Goal: Task Accomplishment & Management: Complete application form

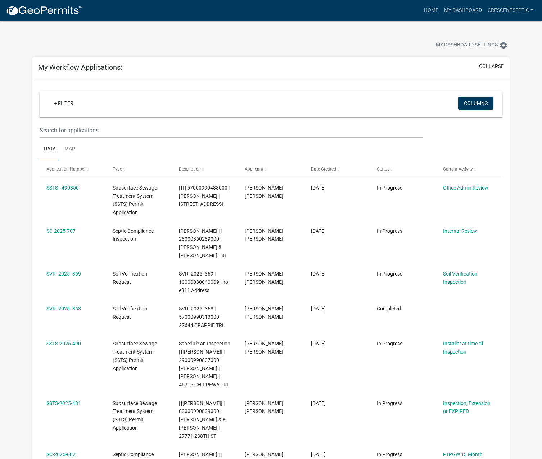
select select "3: 100"
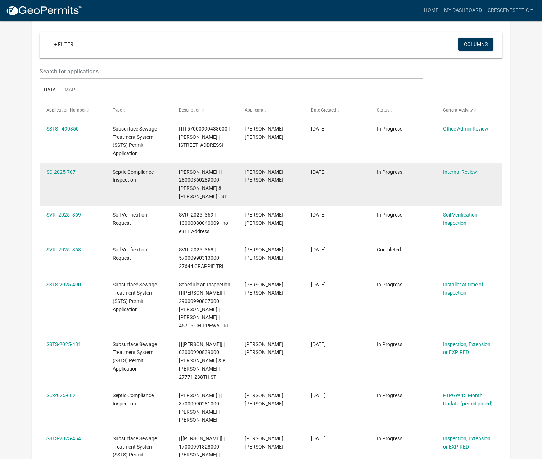
scroll to position [72, 0]
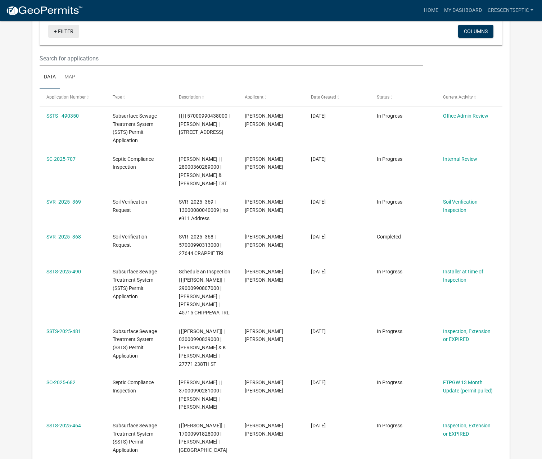
click at [58, 27] on link "+ Filter" at bounding box center [63, 31] width 31 height 13
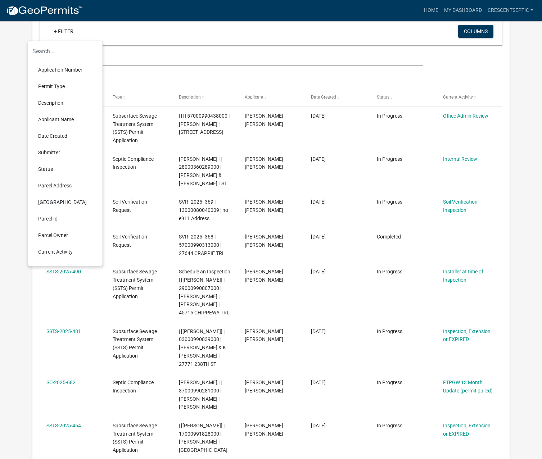
click at [53, 119] on li "Applicant Name" at bounding box center [65, 119] width 66 height 17
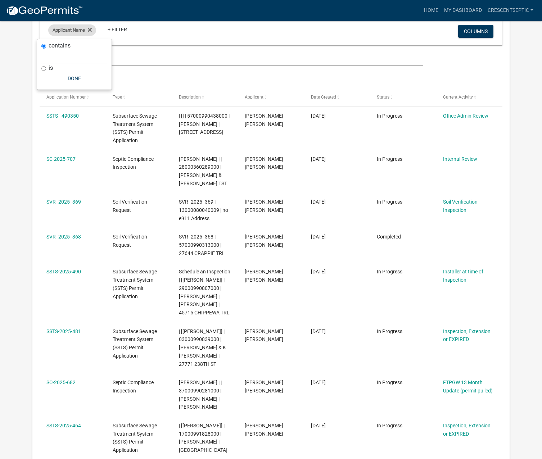
click at [65, 31] on span "Applicant Name" at bounding box center [69, 29] width 32 height 5
click at [91, 30] on icon at bounding box center [90, 30] width 4 height 4
click at [60, 32] on link "+ Filter" at bounding box center [63, 31] width 31 height 13
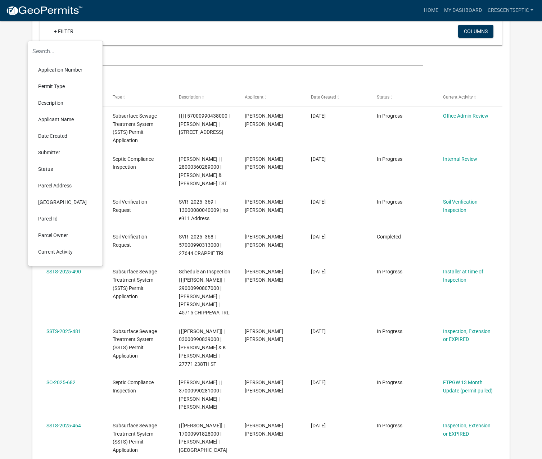
click at [58, 103] on li "Description" at bounding box center [65, 103] width 66 height 17
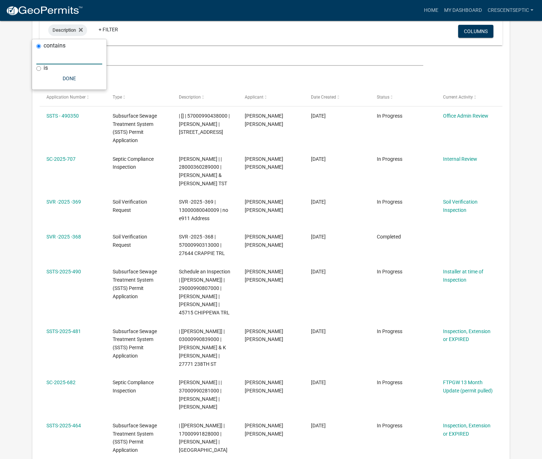
click at [69, 59] on input "text" at bounding box center [69, 57] width 66 height 15
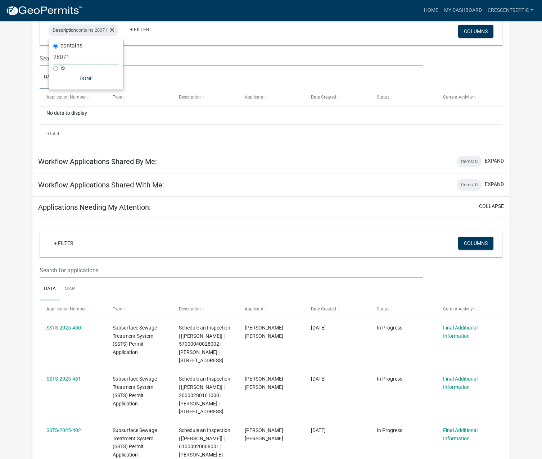
type input "28071"
click at [114, 31] on icon at bounding box center [112, 30] width 4 height 4
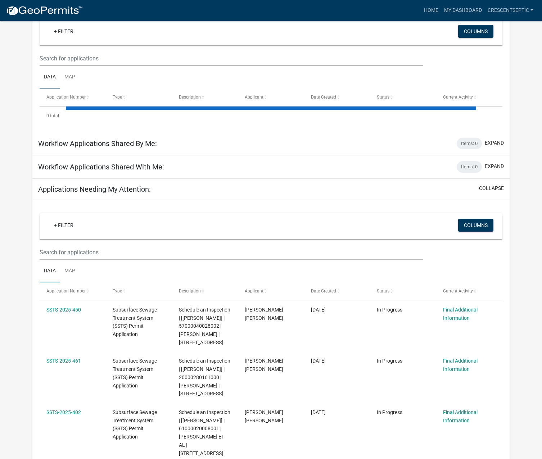
select select "3: 100"
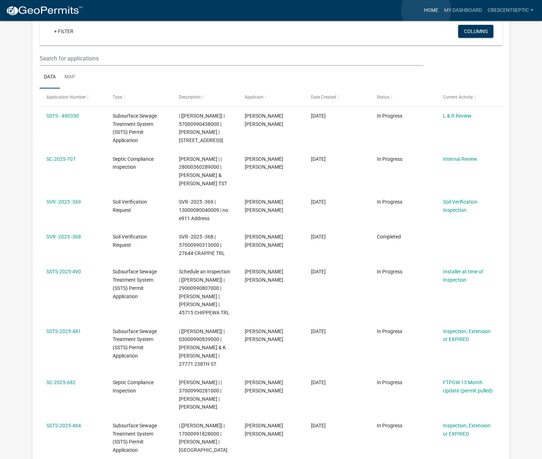
click at [426, 10] on link "Home" at bounding box center [431, 11] width 20 height 14
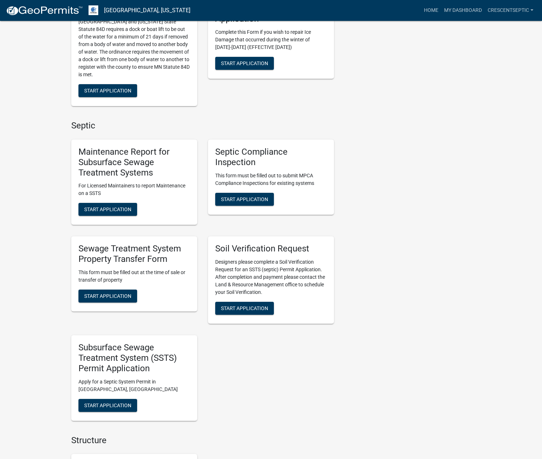
scroll to position [324, 0]
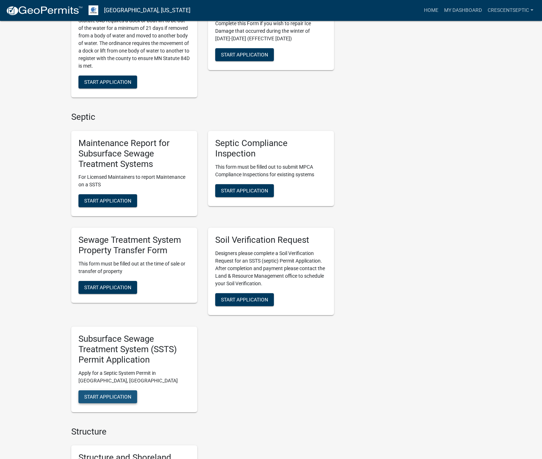
click at [109, 393] on button "Start Application" at bounding box center [107, 396] width 59 height 13
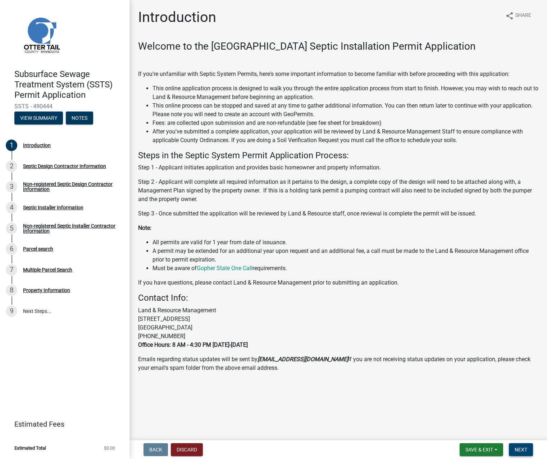
click at [518, 449] on span "Next" at bounding box center [521, 450] width 13 height 6
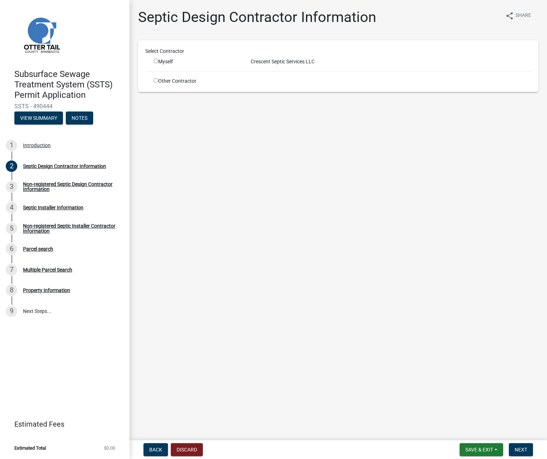
click at [158, 61] on input "radio" at bounding box center [156, 61] width 5 height 5
radio input "true"
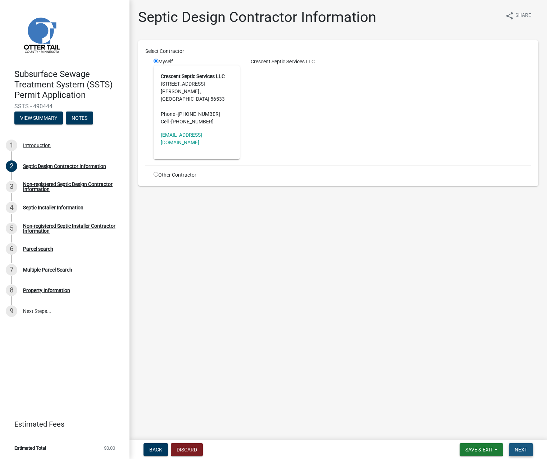
click at [518, 446] on button "Next" at bounding box center [521, 449] width 24 height 13
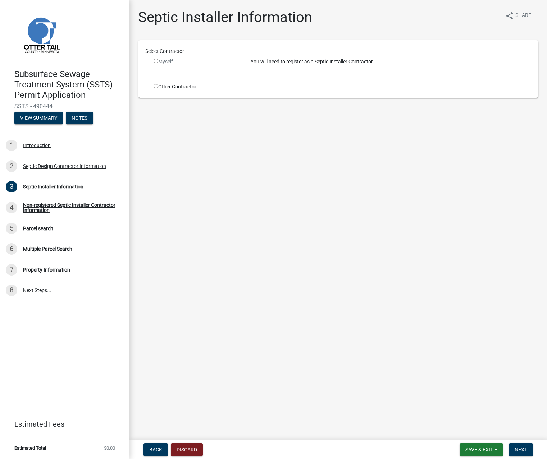
click at [155, 86] on input "radio" at bounding box center [156, 86] width 5 height 5
radio input "true"
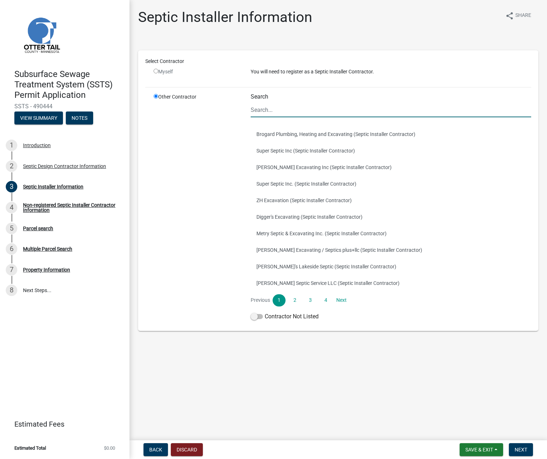
click at [262, 108] on input "Search" at bounding box center [391, 110] width 281 height 15
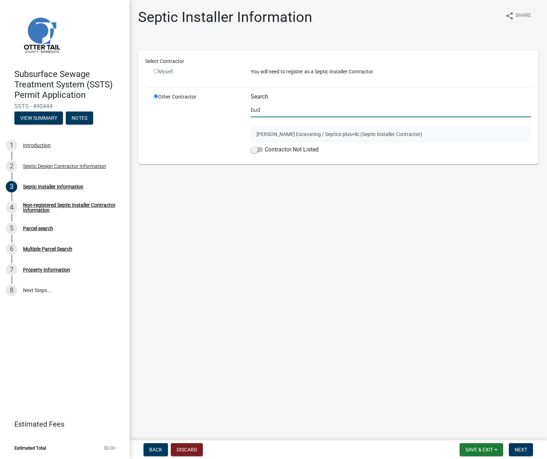
type input "bud"
click at [261, 134] on button "[PERSON_NAME] Excavating / Septics plus+llc (Septic Installer Contractor)" at bounding box center [391, 134] width 281 height 17
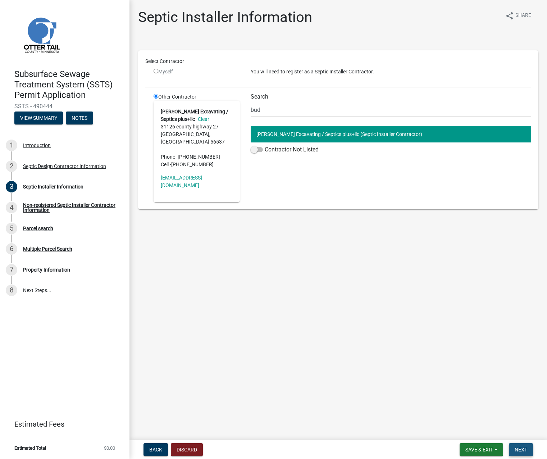
click at [518, 447] on span "Next" at bounding box center [521, 450] width 13 height 6
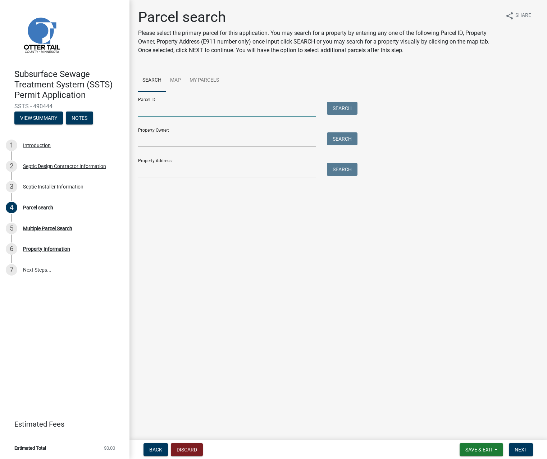
click at [216, 105] on input "Parcel ID:" at bounding box center [227, 109] width 178 height 15
paste input "38000360301011"
type input "38000360301011"
click at [342, 108] on button "Search" at bounding box center [342, 108] width 31 height 13
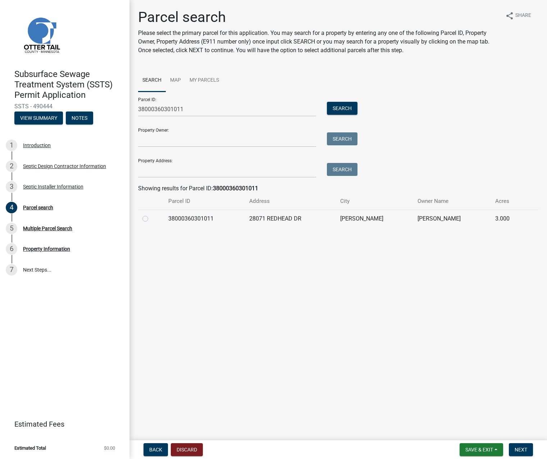
drag, startPoint x: 146, startPoint y: 219, endPoint x: 227, endPoint y: 256, distance: 88.7
click at [151, 214] on label at bounding box center [151, 214] width 0 height 0
click at [151, 219] on input "radio" at bounding box center [153, 216] width 5 height 5
radio input "true"
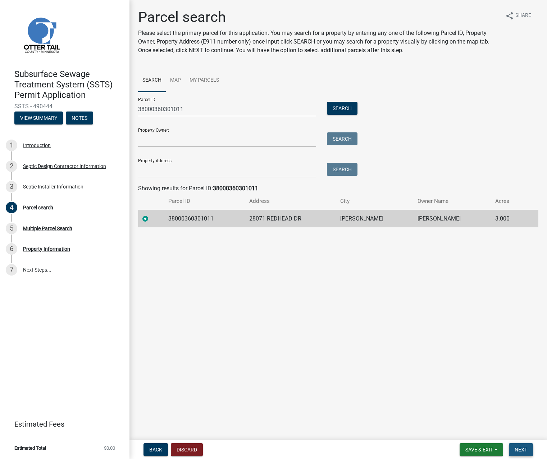
click at [521, 453] on button "Next" at bounding box center [521, 449] width 24 height 13
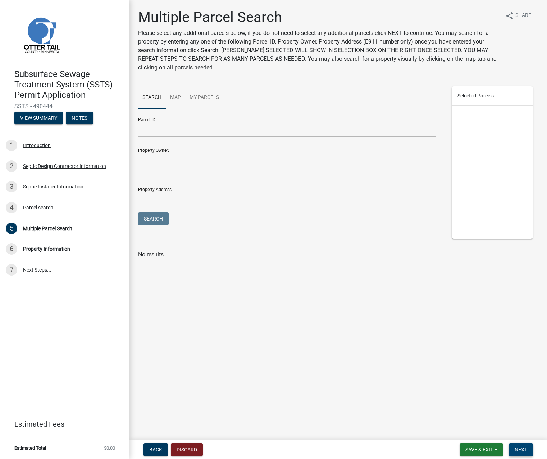
click at [524, 450] on span "Next" at bounding box center [521, 450] width 13 height 6
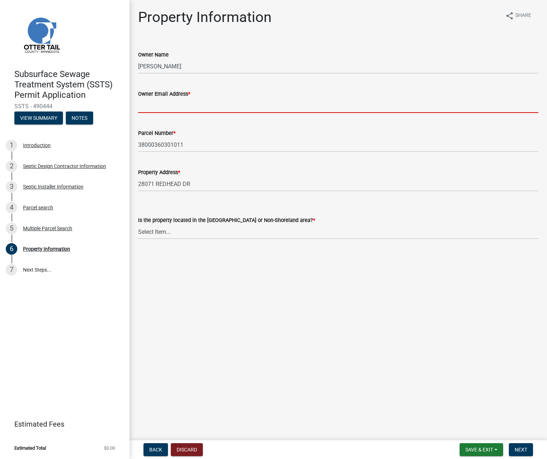
click at [146, 103] on input "Owner Email Address *" at bounding box center [338, 105] width 401 height 15
paste input "[PERSON_NAME][EMAIL_ADDRESS][DOMAIN_NAME]"
type input "[PERSON_NAME][EMAIL_ADDRESS][DOMAIN_NAME]"
click at [162, 237] on select "Select Item... Shoreland Non-Shoreland" at bounding box center [338, 232] width 401 height 15
click at [167, 231] on select "Select Item... Shoreland Non-Shoreland" at bounding box center [338, 232] width 401 height 15
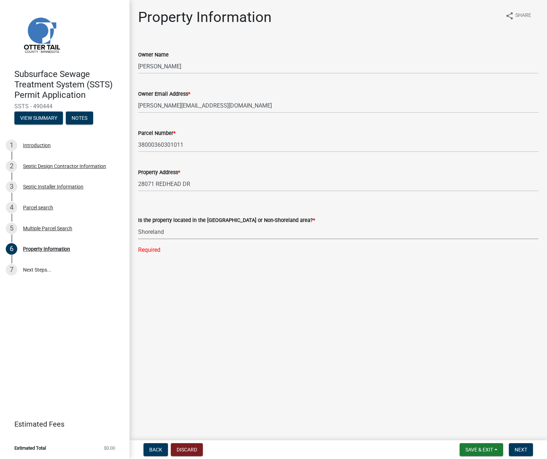
click at [138, 225] on select "Select Item... Shoreland Non-Shoreland" at bounding box center [338, 232] width 401 height 15
select select "f91142e6-e911-469c-9754-896c7e7f9e05"
click at [515, 445] on button "Next" at bounding box center [521, 449] width 24 height 13
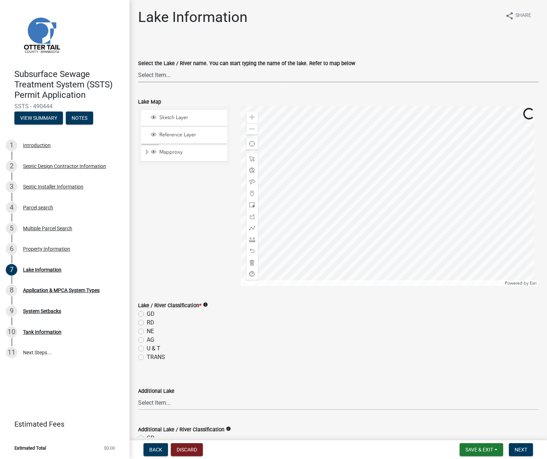
click at [159, 76] on select "Select Item... None [PERSON_NAME] 56-031 [PERSON_NAME] 56-118 [PERSON_NAME] 56-…" at bounding box center [338, 75] width 401 height 15
click at [158, 76] on select "Select Item... None [PERSON_NAME] 56-031 [PERSON_NAME] 56-118 [PERSON_NAME] 56-…" at bounding box center [338, 75] width 401 height 15
click at [138, 68] on select "Select Item... None [PERSON_NAME] 56-031 [PERSON_NAME] 56-118 [PERSON_NAME] 56-…" at bounding box center [338, 75] width 401 height 15
select select "a82b1564-af38-43e9-baf6-c150c44527b7"
click at [293, 230] on div at bounding box center [390, 196] width 298 height 180
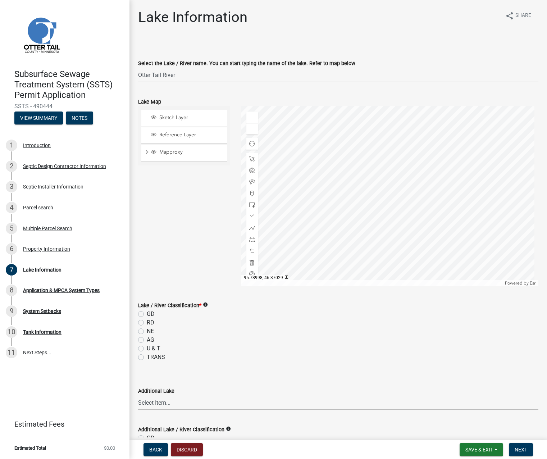
click at [147, 338] on label "AG" at bounding box center [151, 340] width 8 height 9
click at [147, 338] on input "AG" at bounding box center [149, 338] width 5 height 5
radio input "true"
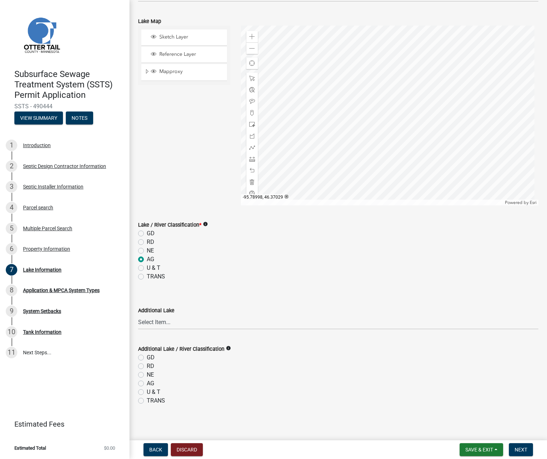
scroll to position [83, 0]
click at [520, 444] on button "Next" at bounding box center [521, 449] width 24 height 13
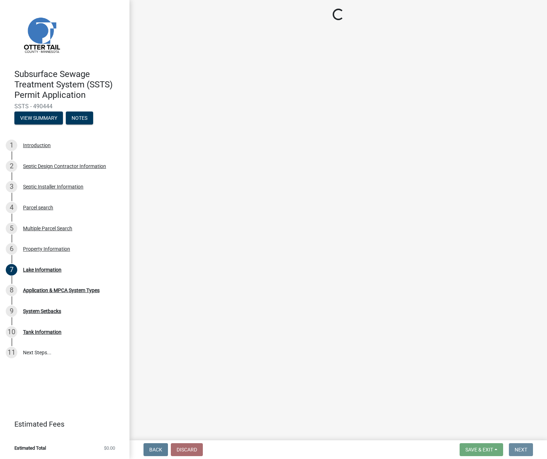
scroll to position [0, 0]
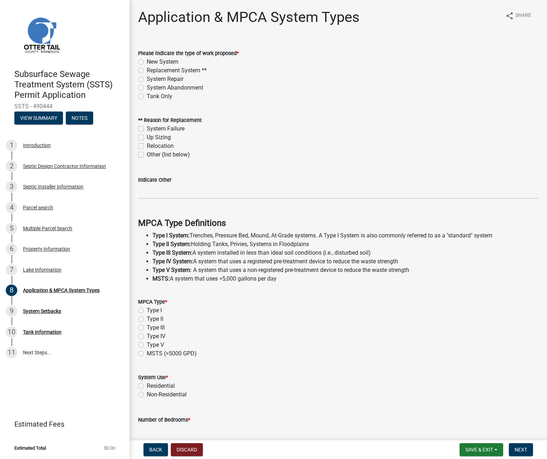
click at [147, 61] on label "New System" at bounding box center [163, 62] width 32 height 9
click at [147, 61] on input "New System" at bounding box center [149, 60] width 5 height 5
radio input "true"
click at [147, 311] on label "Type I" at bounding box center [154, 310] width 15 height 9
click at [147, 311] on input "Type I" at bounding box center [149, 308] width 5 height 5
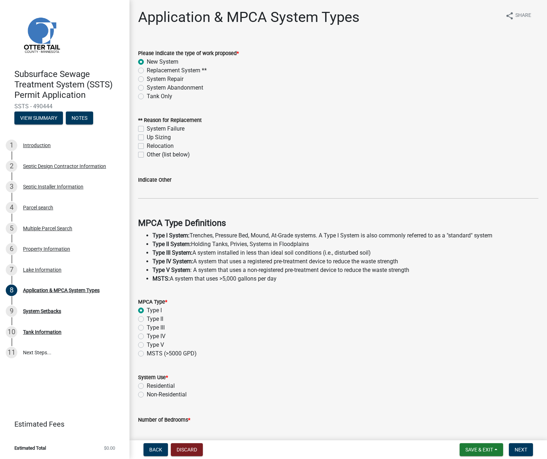
radio input "true"
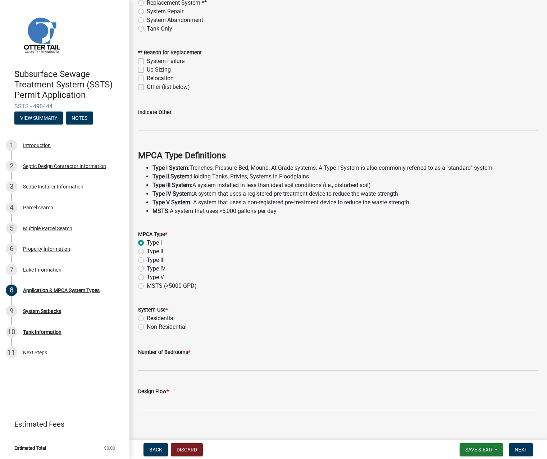
scroll to position [74, 0]
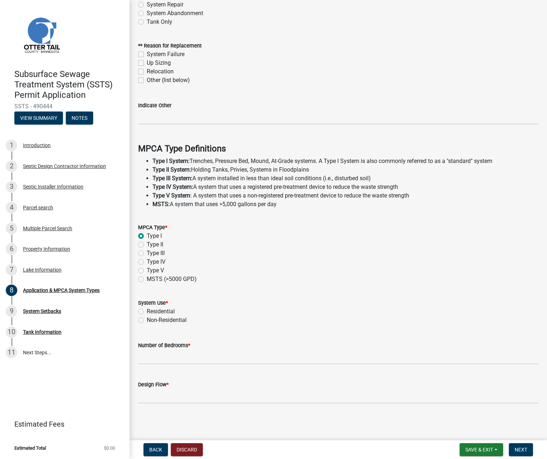
click at [147, 312] on label "Residential" at bounding box center [161, 311] width 28 height 9
click at [147, 312] on input "Residential" at bounding box center [149, 309] width 5 height 5
radio input "true"
click at [154, 356] on input "Number of Bedrooms *" at bounding box center [338, 357] width 401 height 15
type input "0"
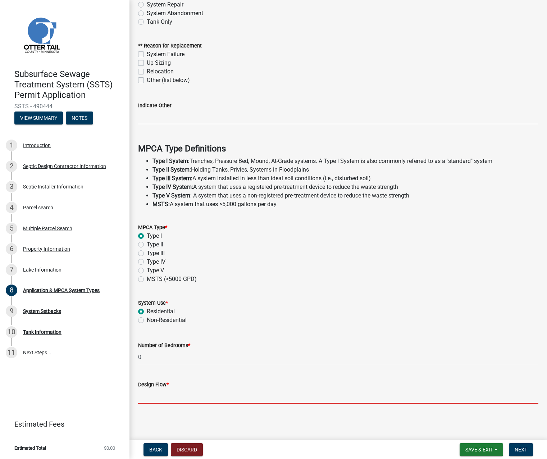
click at [157, 399] on input "Design Flow *" at bounding box center [338, 396] width 401 height 15
type input "300"
click at [521, 444] on button "Next" at bounding box center [521, 449] width 24 height 13
